Goal: Transaction & Acquisition: Purchase product/service

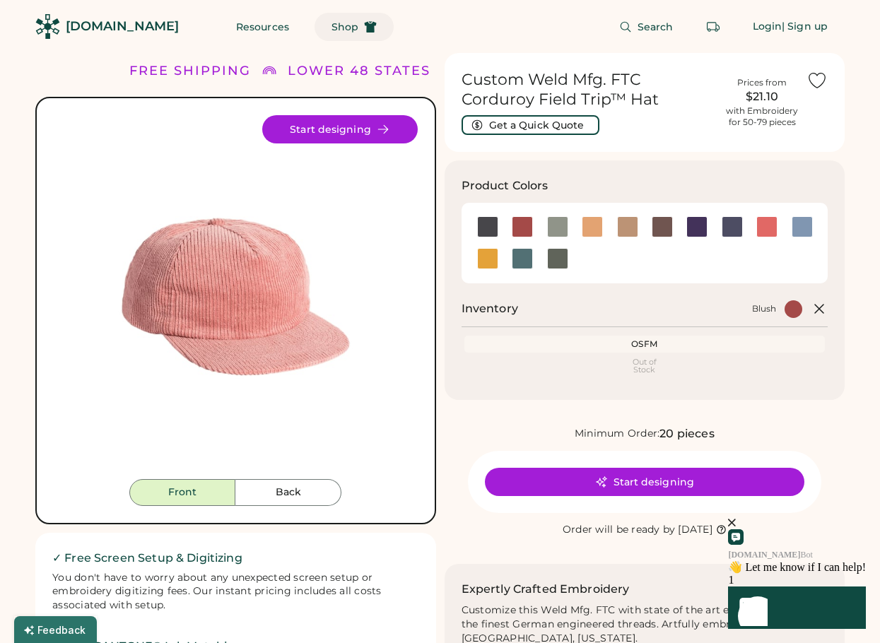
click at [331, 29] on span "Shop" at bounding box center [344, 27] width 27 height 10
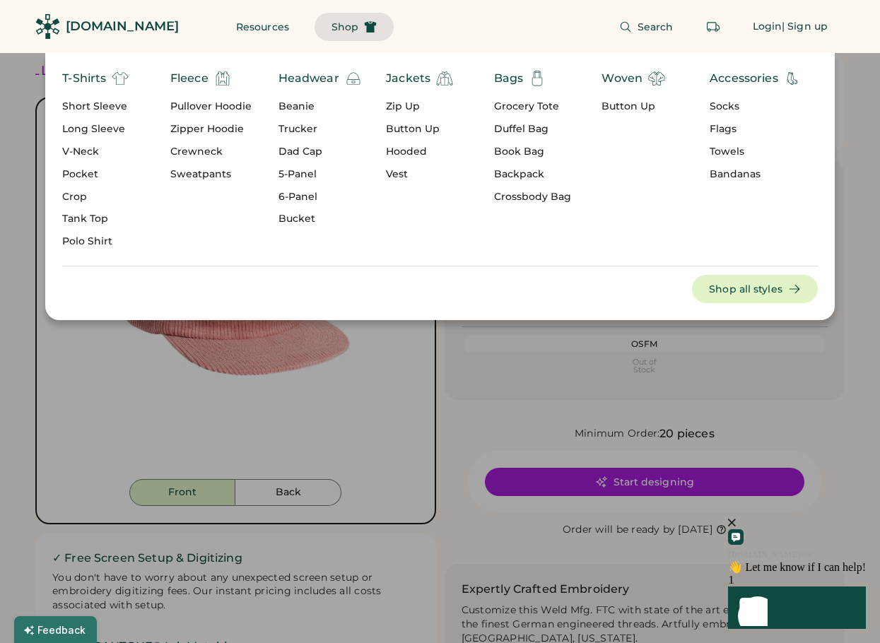
click at [287, 148] on div "Dad Cap" at bounding box center [319, 152] width 83 height 14
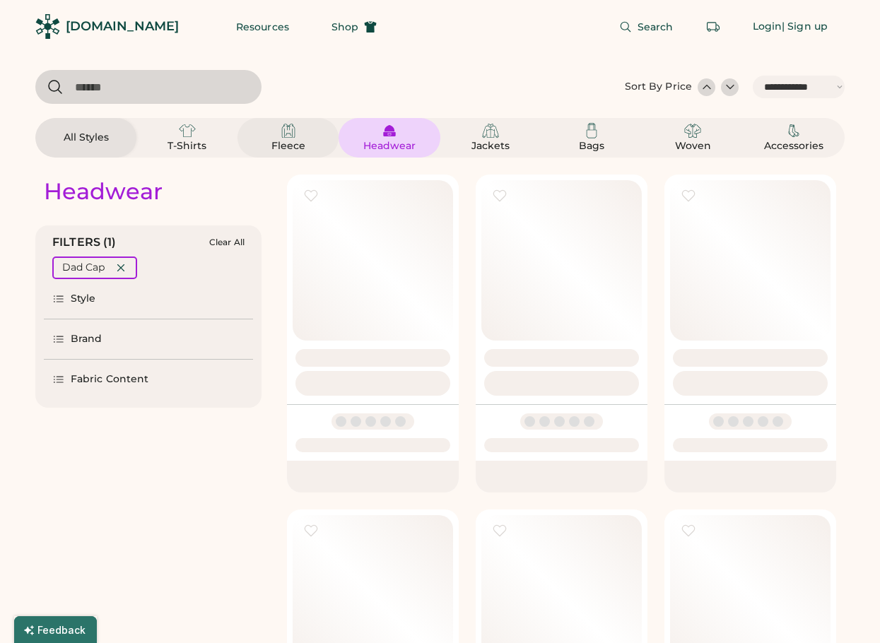
select select "*****"
select select "*"
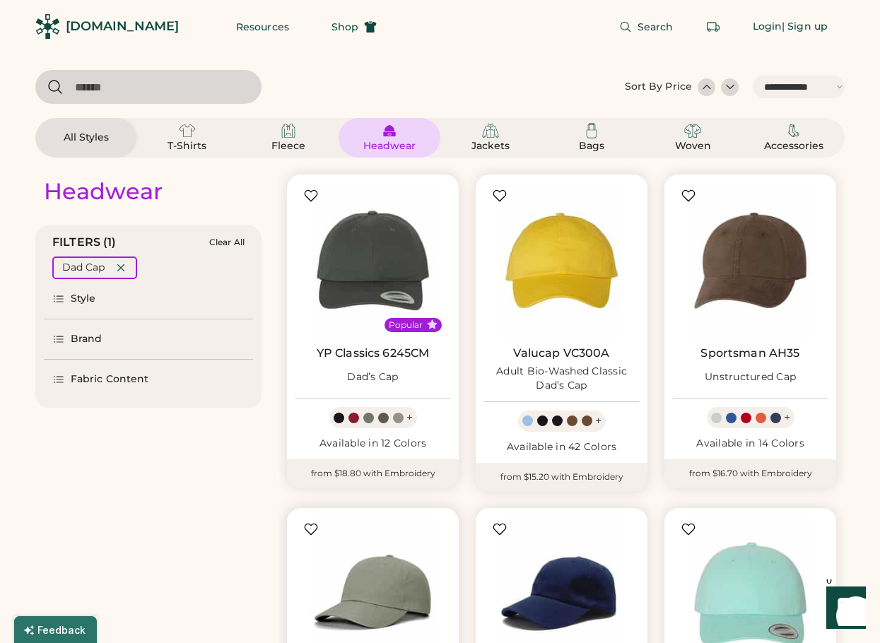
scroll to position [495, 0]
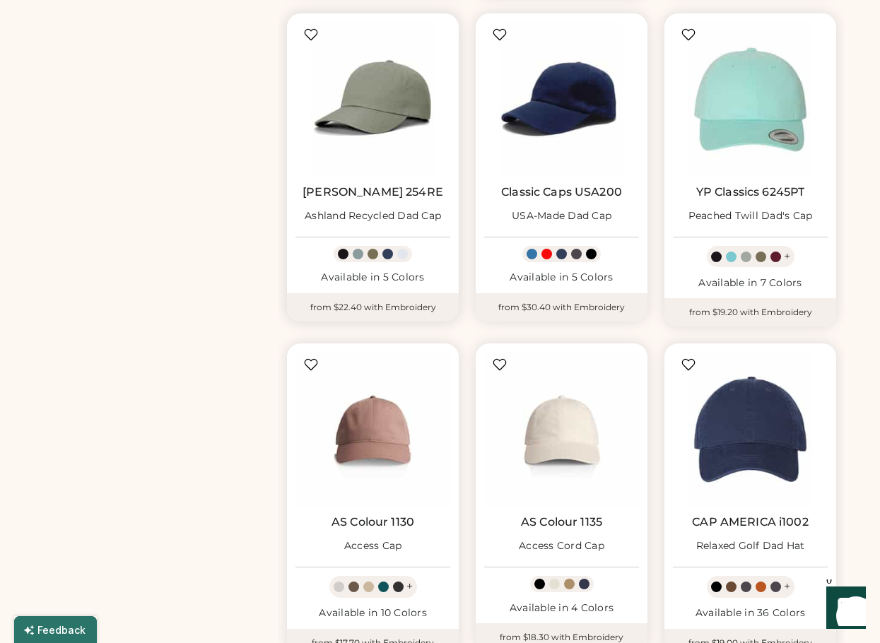
select select "*****"
select select "*"
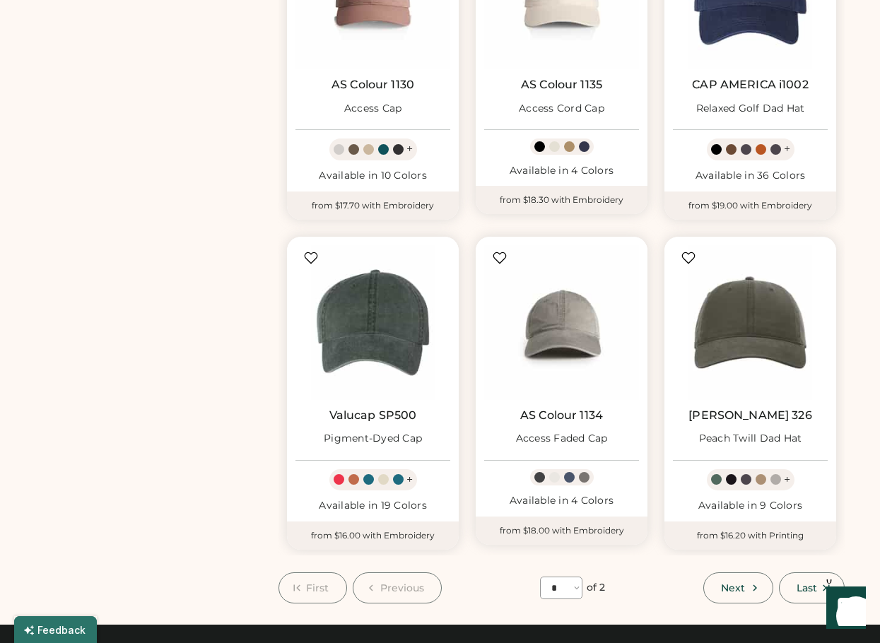
scroll to position [1131, 0]
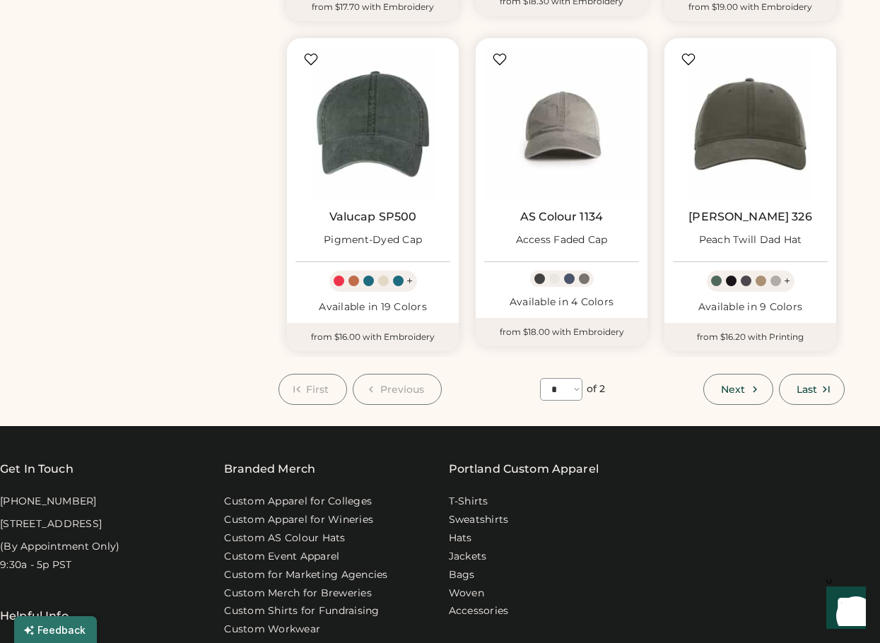
click at [815, 385] on span "Last" at bounding box center [806, 389] width 20 height 10
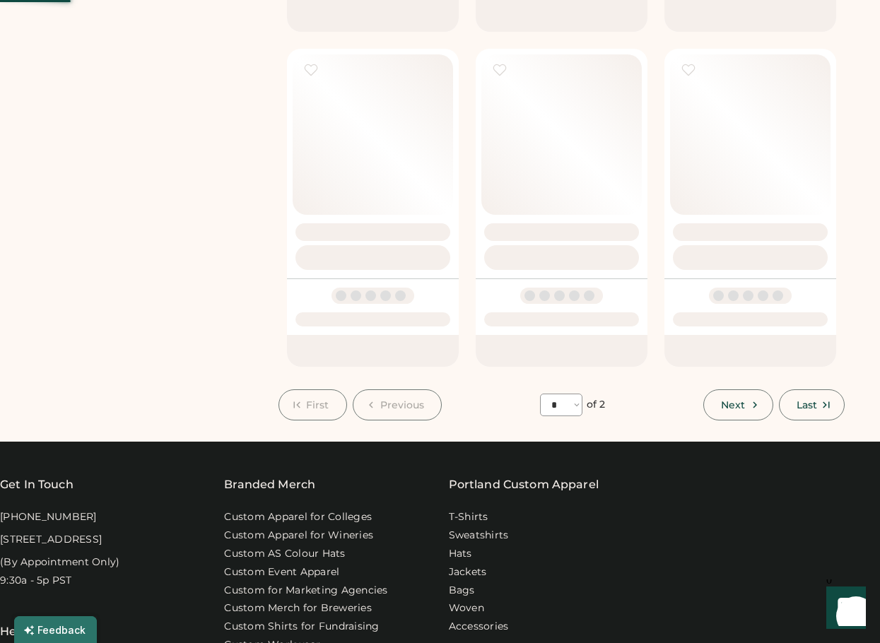
select select "*"
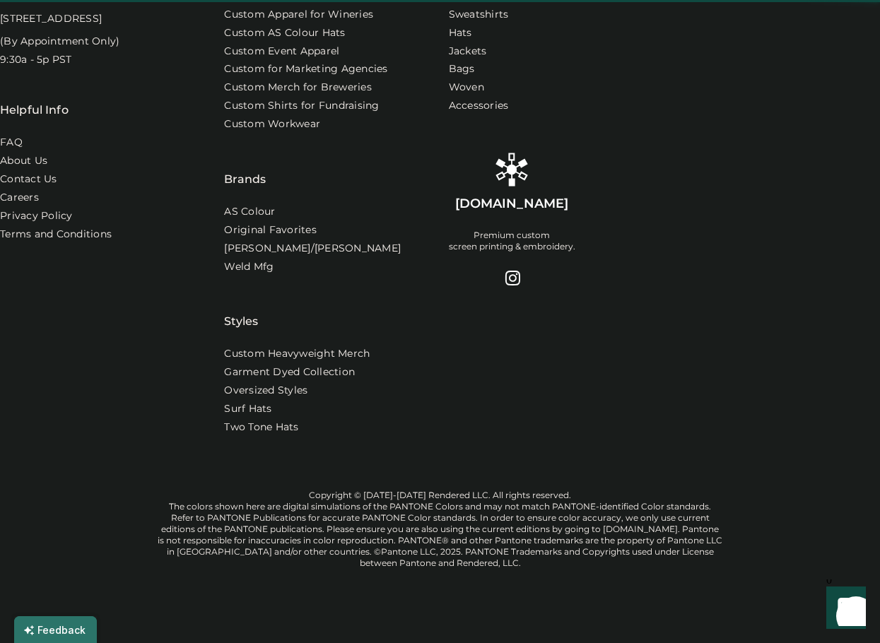
scroll to position [973, 0]
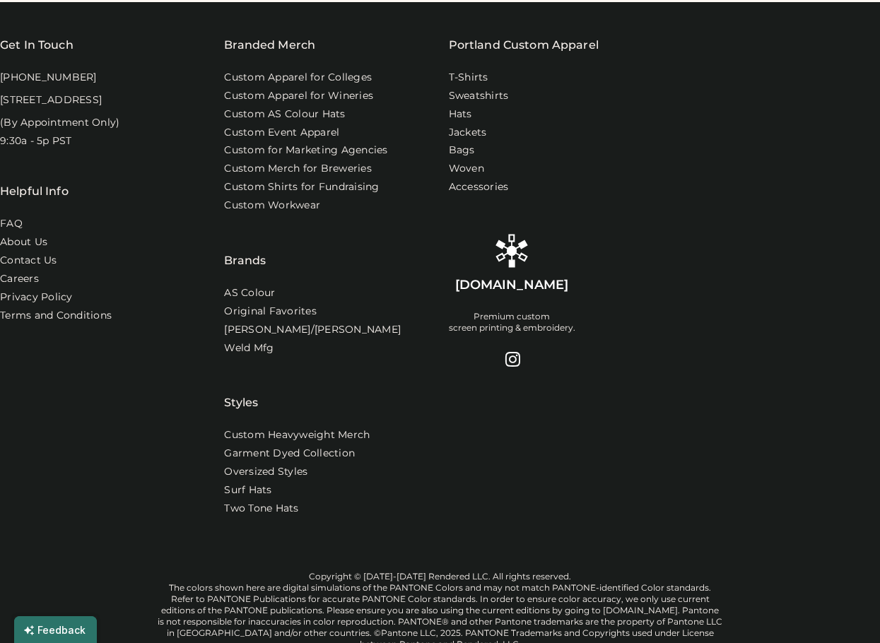
scroll to position [832, 0]
